Goal: Transaction & Acquisition: Book appointment/travel/reservation

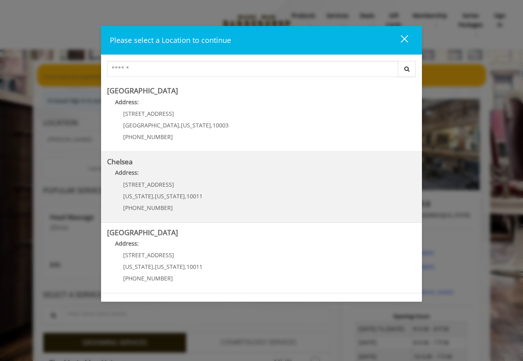
click at [131, 164] on b "Chelsea" at bounding box center [120, 162] width 26 height 10
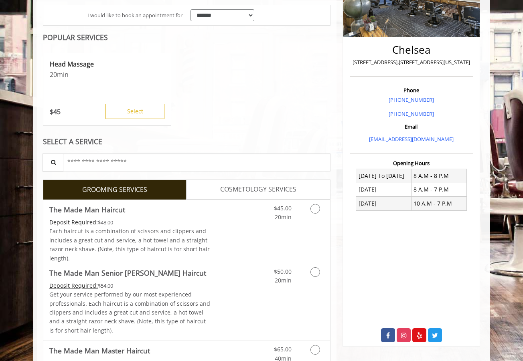
scroll to position [176, 0]
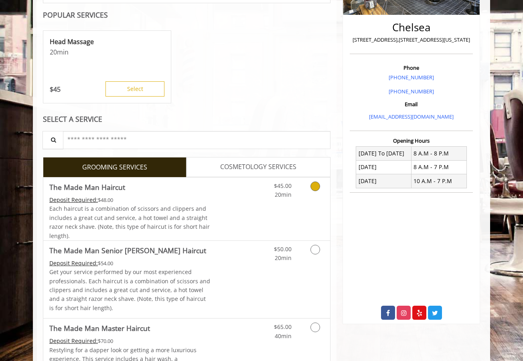
click at [314, 195] on link "Grooming services" at bounding box center [313, 189] width 20 height 22
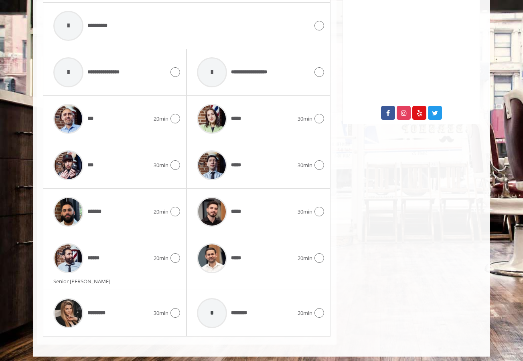
scroll to position [375, 0]
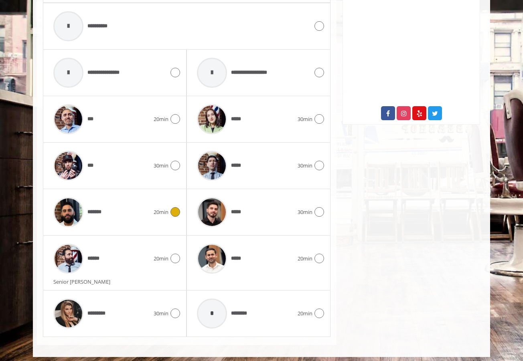
click at [142, 220] on div "*******" at bounding box center [101, 212] width 104 height 38
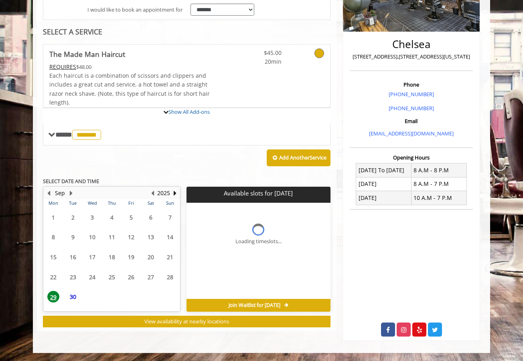
scroll to position [155, 0]
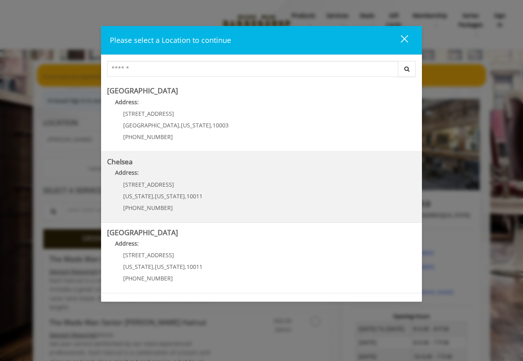
click at [125, 162] on b "Chelsea" at bounding box center [120, 162] width 26 height 10
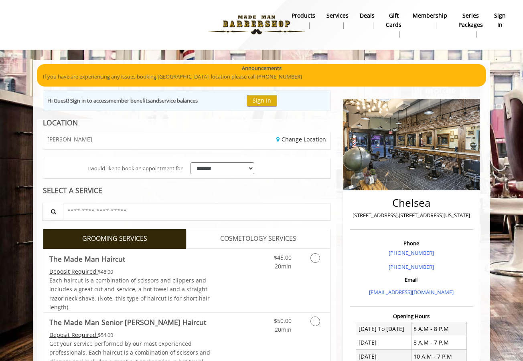
scroll to position [58, 0]
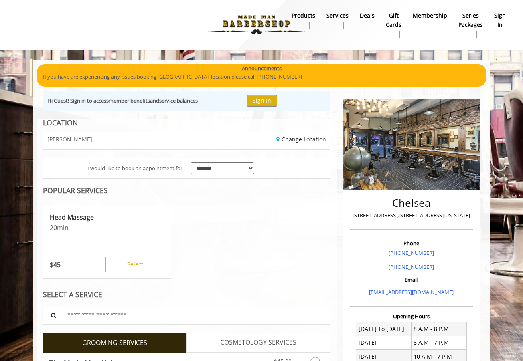
click at [315, 251] on div "Head Massage 20 min $ 45 Select" at bounding box center [186, 243] width 287 height 80
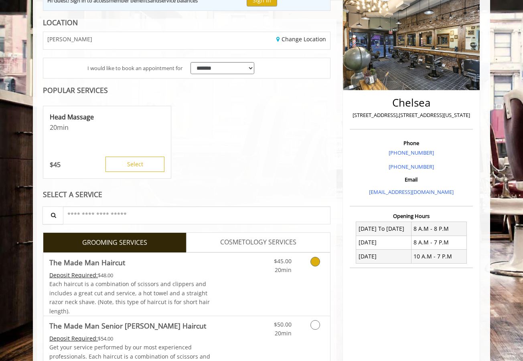
click at [293, 267] on div "$45.00 20min" at bounding box center [274, 264] width 45 height 22
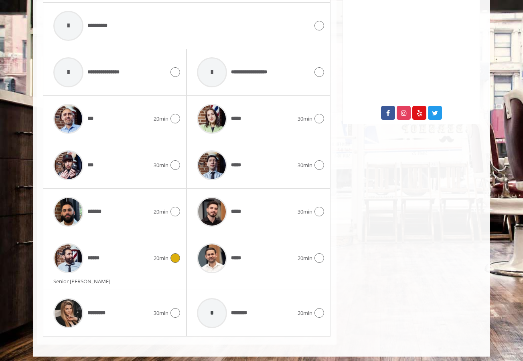
scroll to position [375, 0]
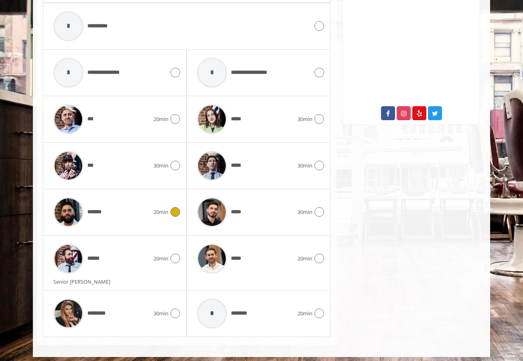
click at [162, 219] on div "******* 20min" at bounding box center [114, 212] width 131 height 38
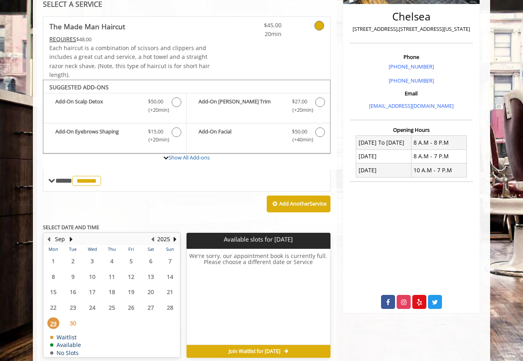
scroll to position [188, 0]
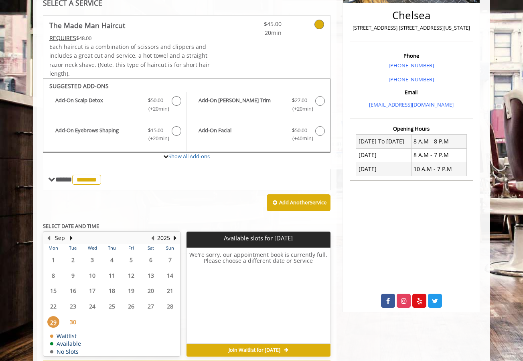
click at [75, 316] on span "30" at bounding box center [73, 322] width 12 height 12
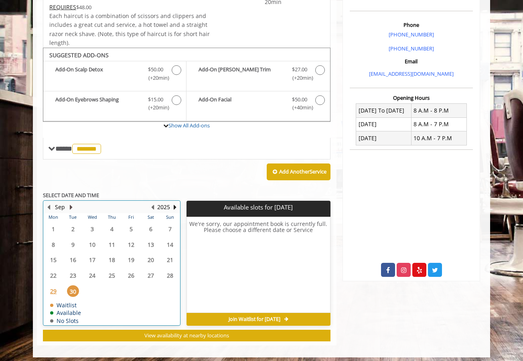
click at [71, 203] on button "Next Month" at bounding box center [71, 207] width 6 height 9
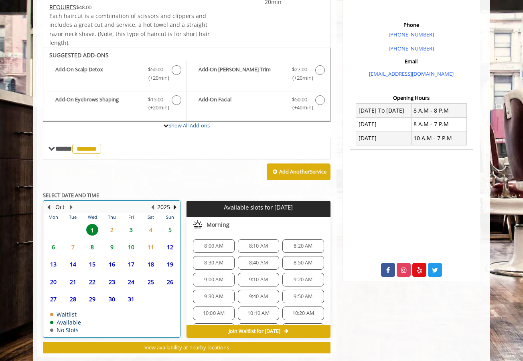
click at [48, 203] on button "Previous Month" at bounding box center [48, 207] width 6 height 9
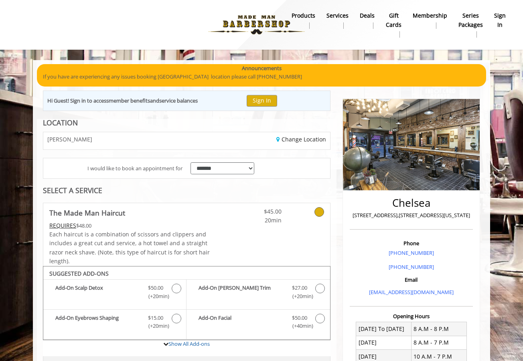
scroll to position [0, 0]
click at [278, 5] on div at bounding box center [162, 25] width 300 height 44
